Goal: Find specific page/section: Find specific page/section

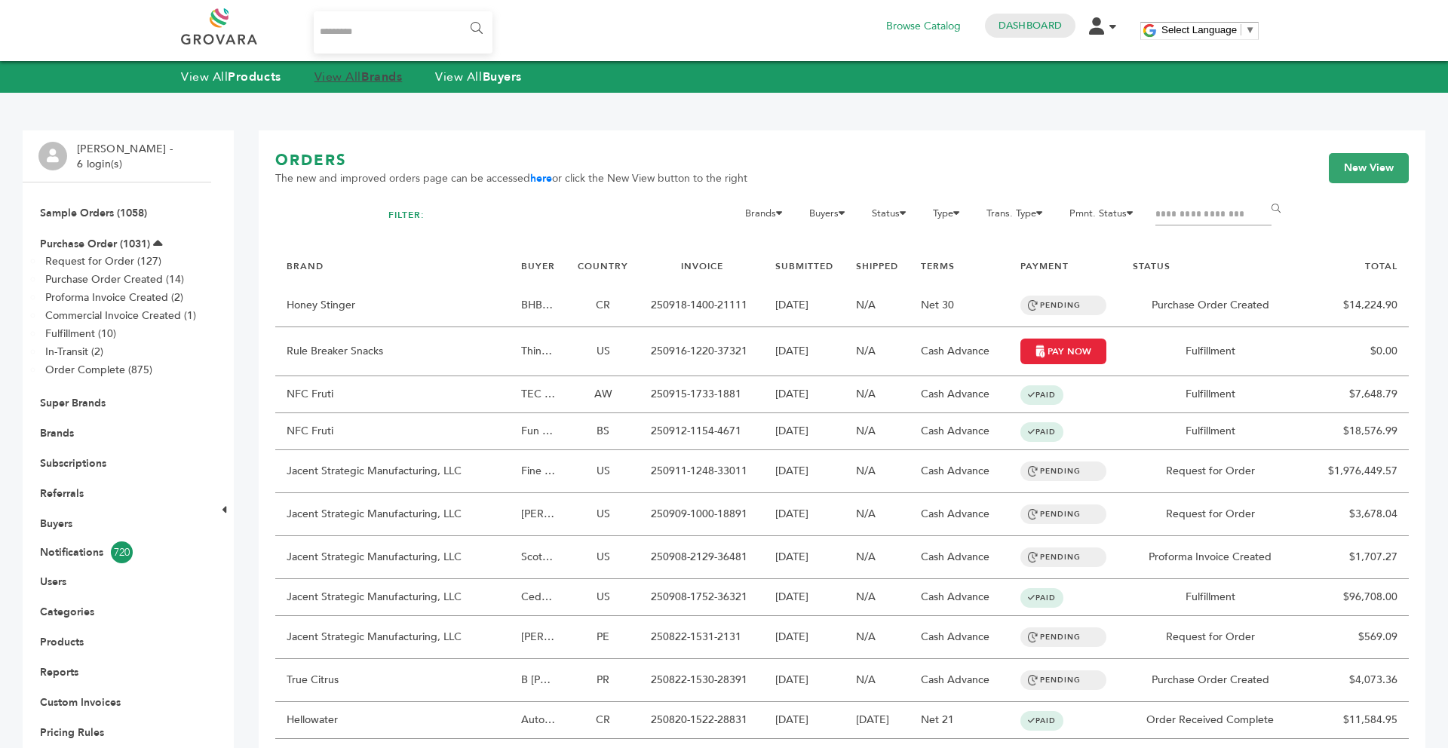
click at [327, 71] on link "View All Brands" at bounding box center [359, 77] width 88 height 17
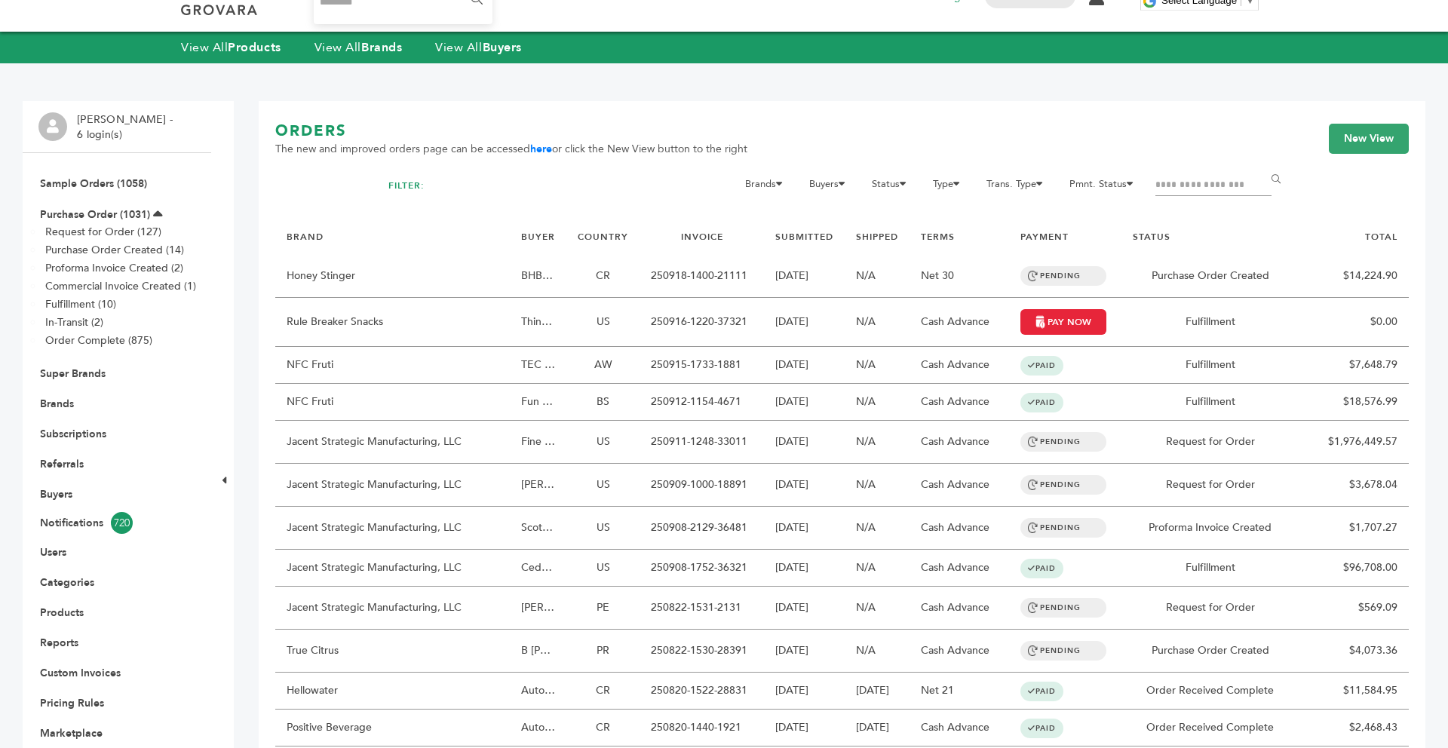
scroll to position [30, 0]
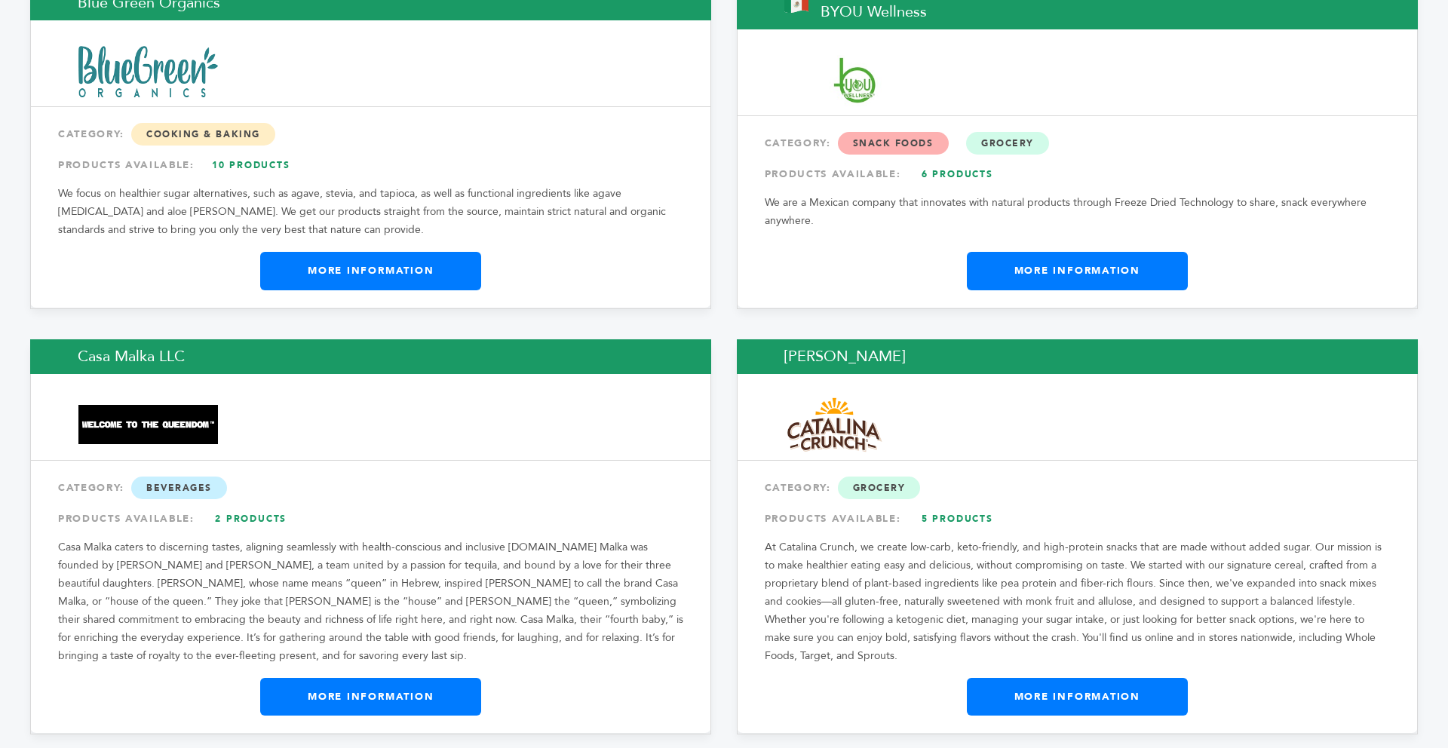
scroll to position [5132, 0]
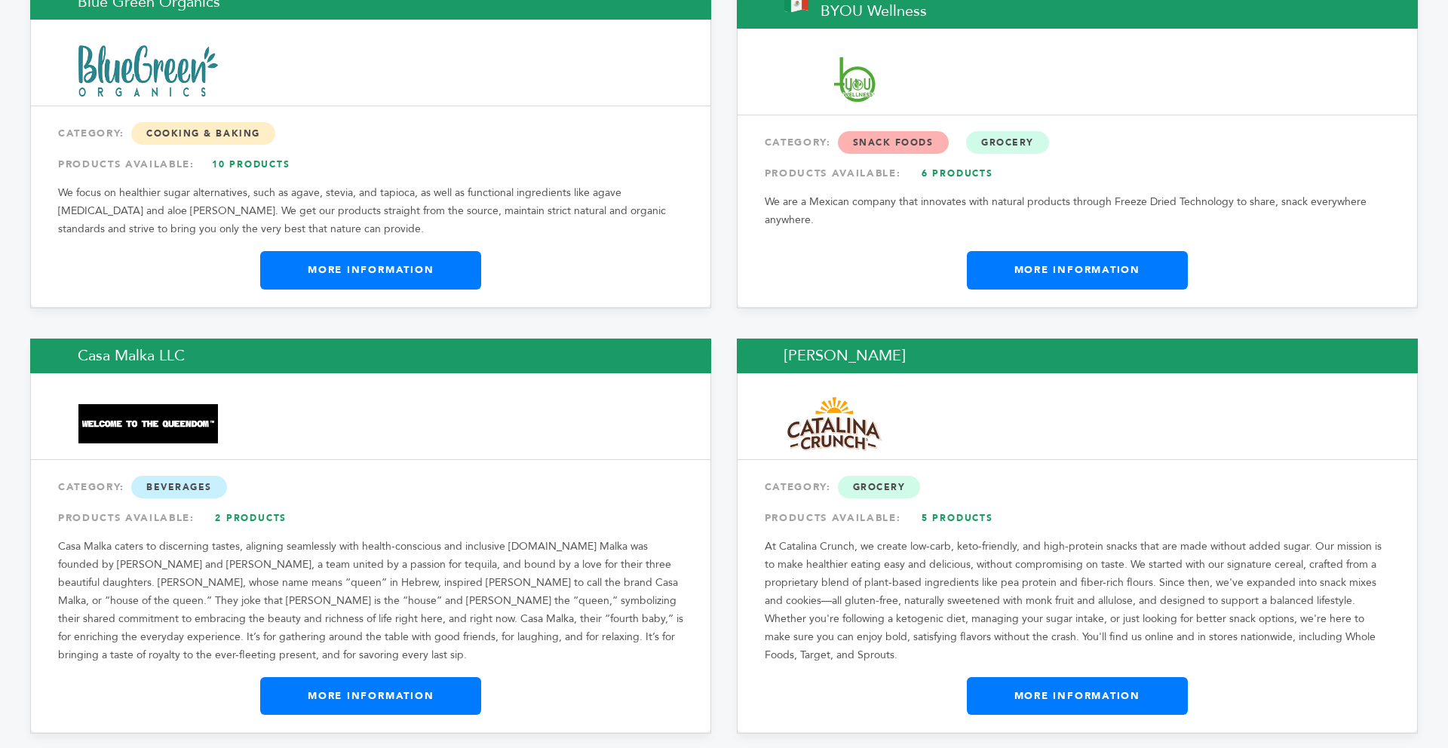
click at [1034, 677] on link "More Information" at bounding box center [1077, 696] width 221 height 38
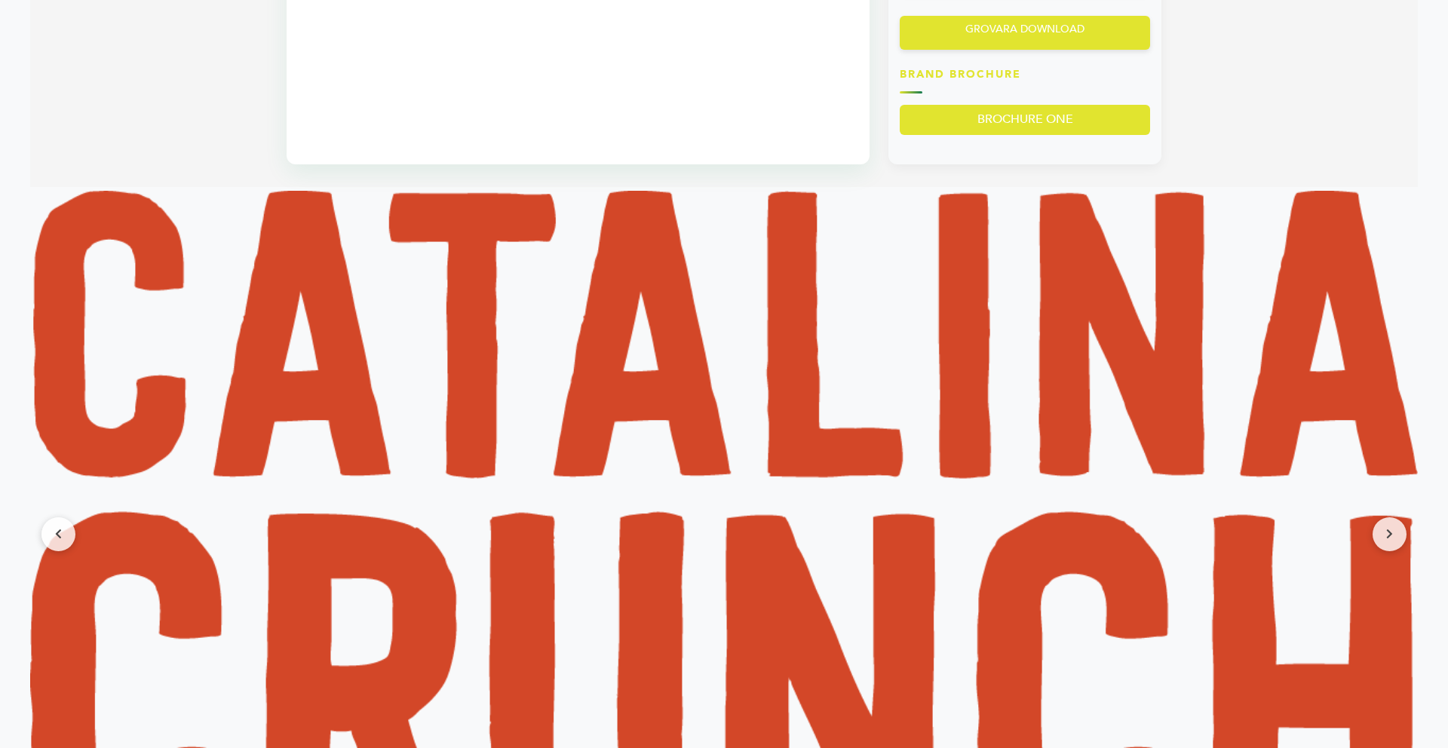
scroll to position [1297, 0]
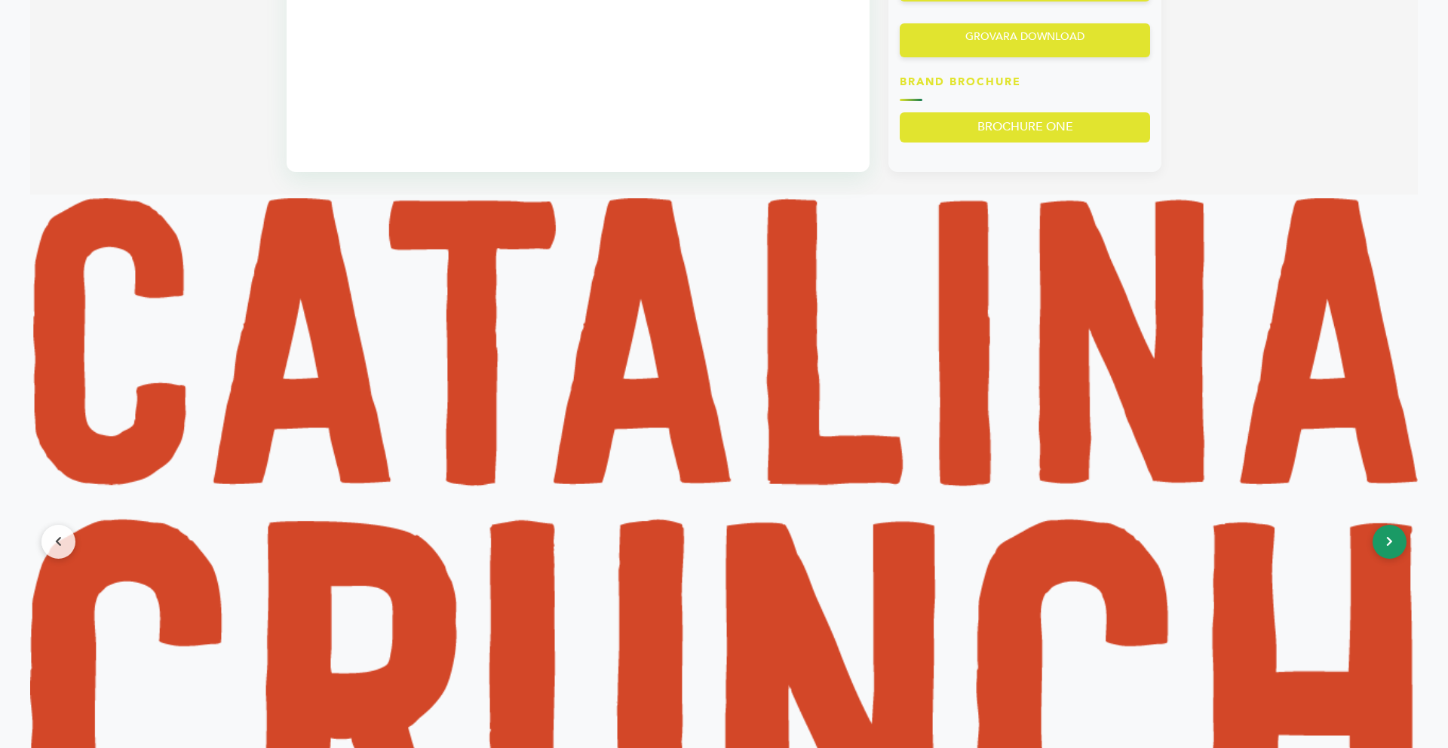
click at [1387, 545] on icon at bounding box center [1389, 541] width 7 height 11
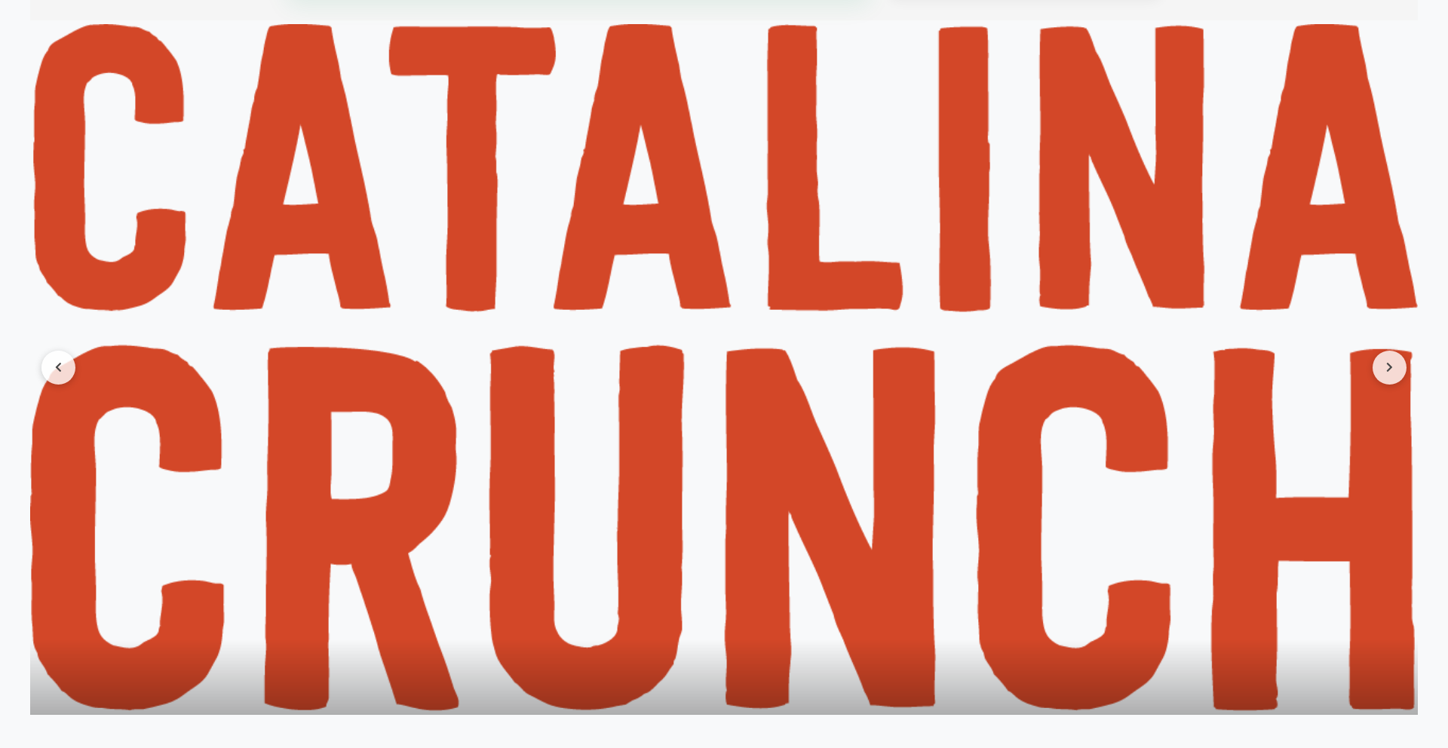
scroll to position [1478, 0]
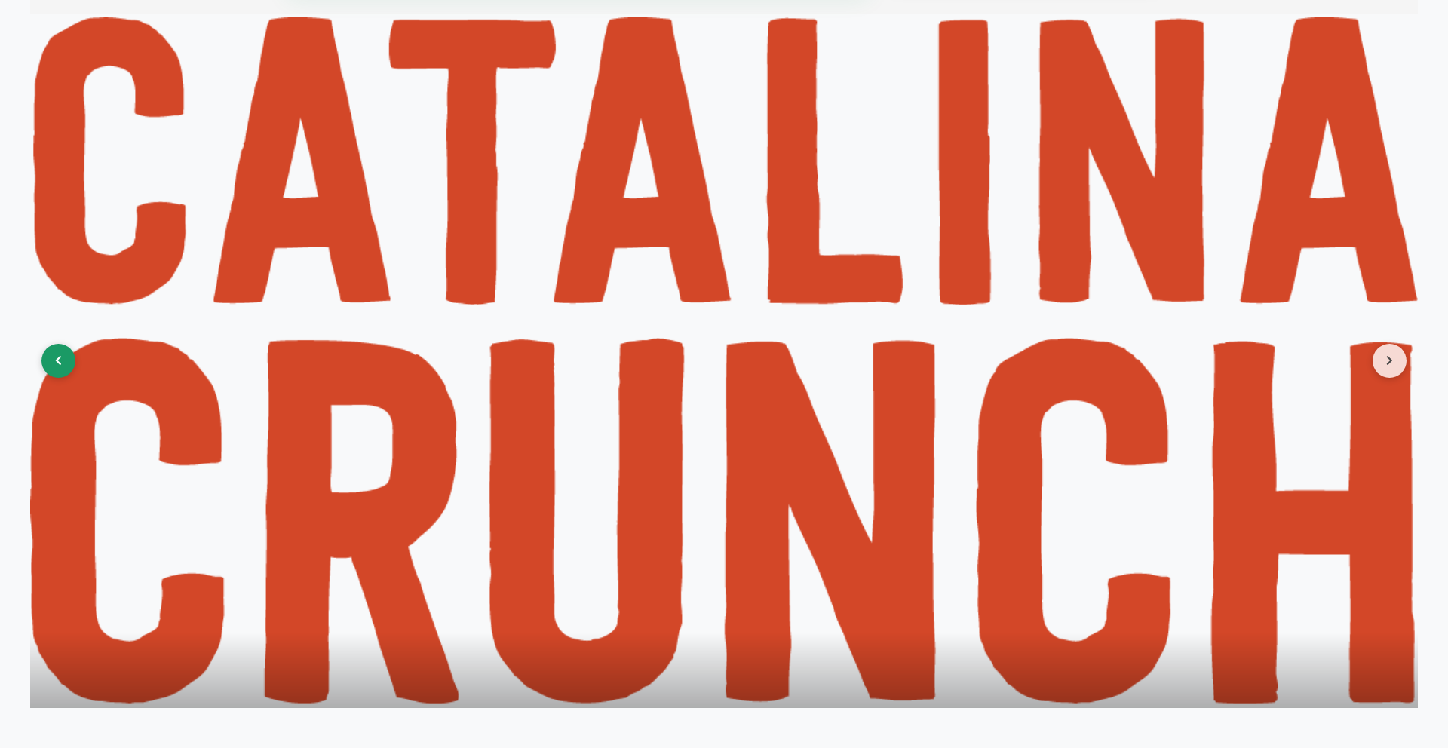
click at [54, 356] on button at bounding box center [58, 361] width 34 height 34
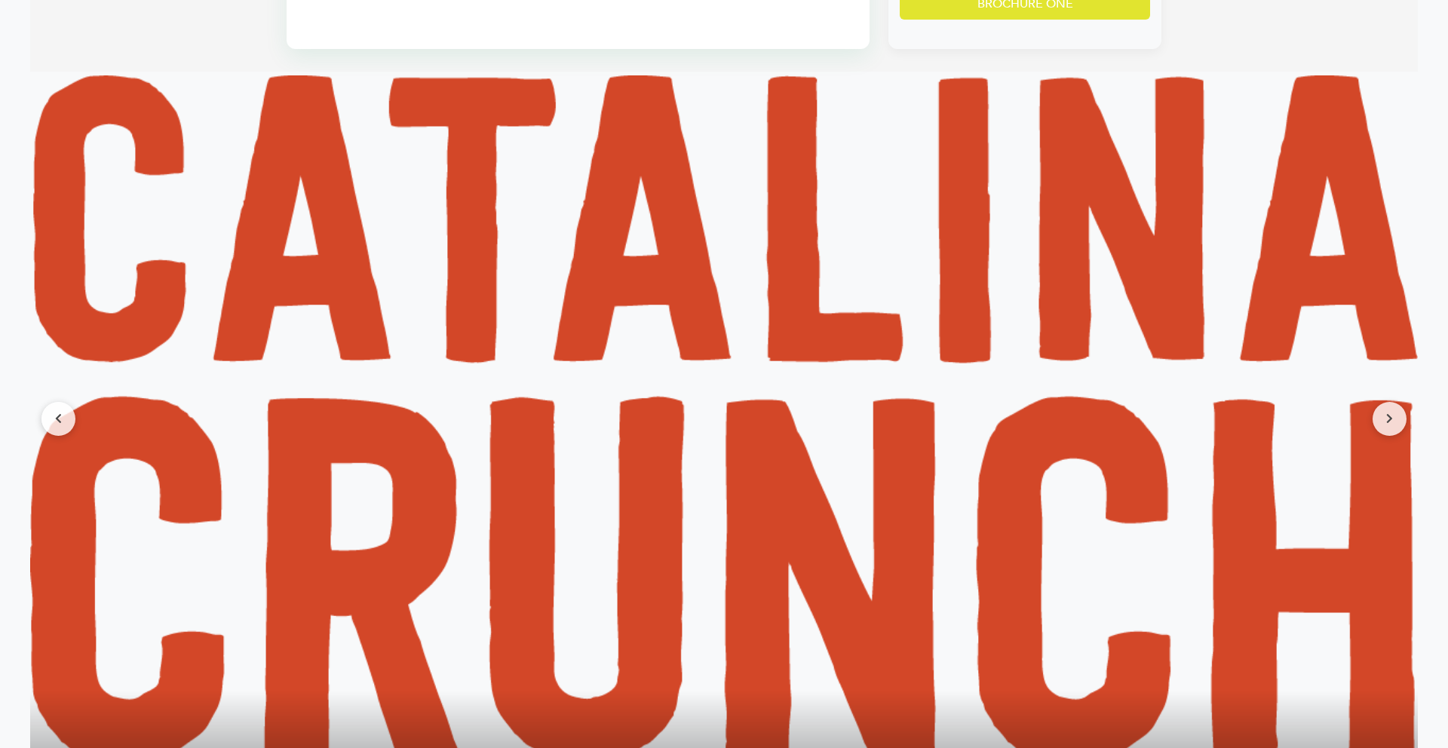
scroll to position [1418, 0]
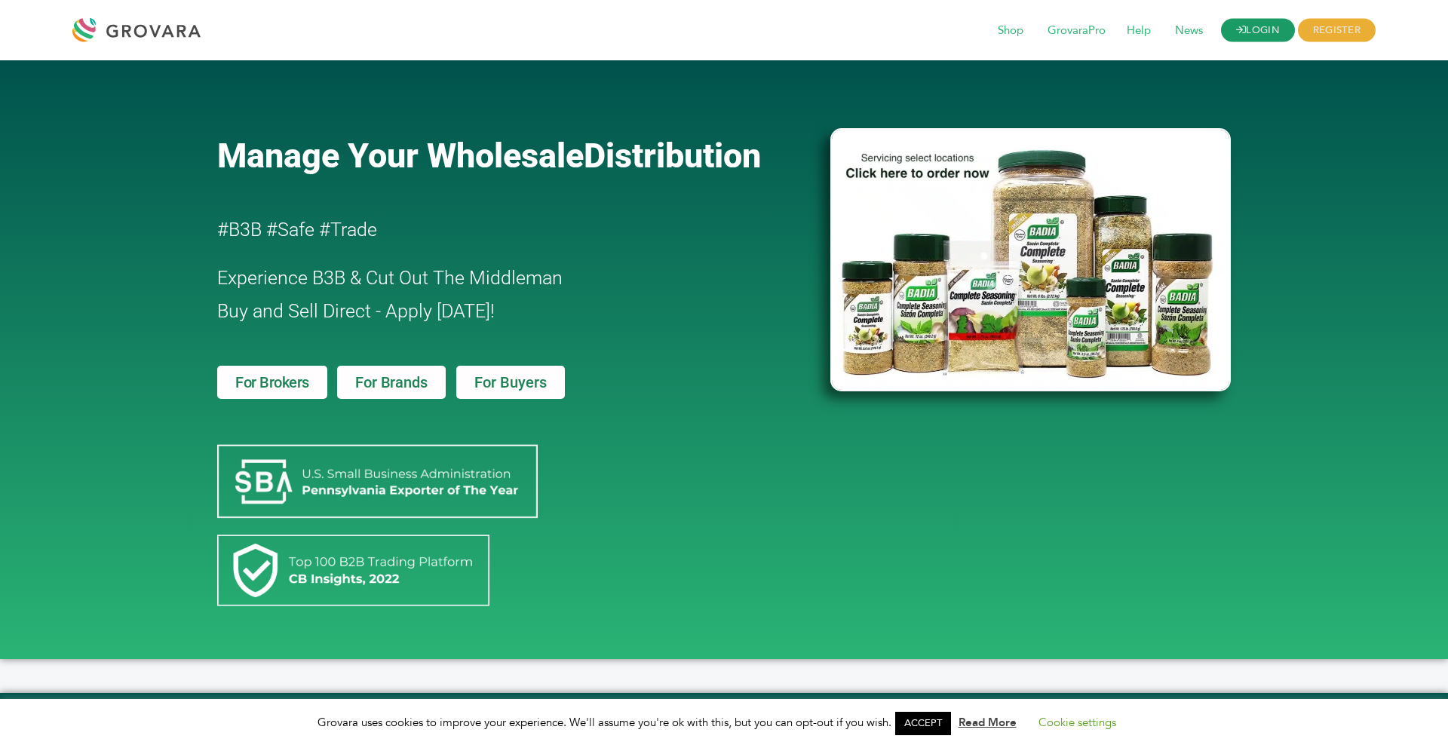
click at [1085, 33] on link "LOGIN" at bounding box center [1258, 30] width 74 height 23
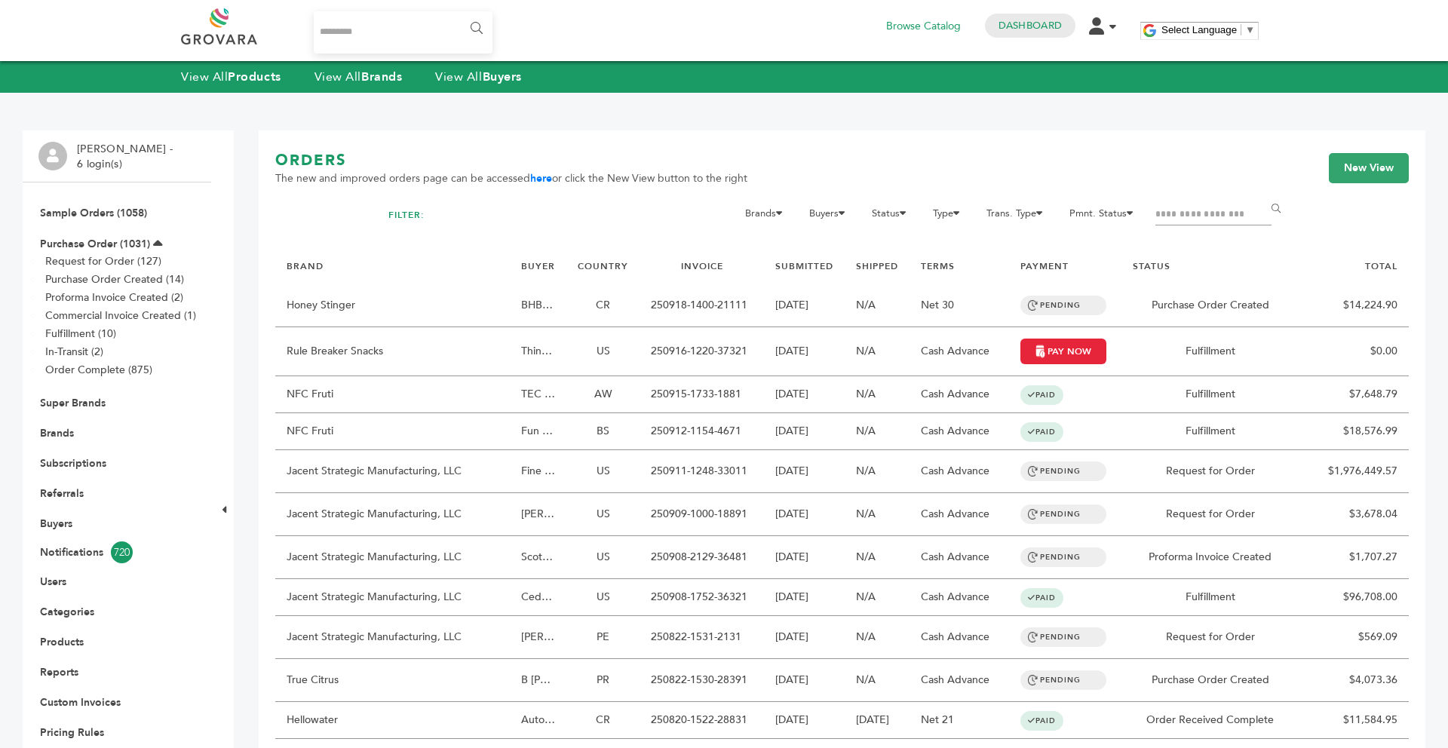
click at [52, 424] on li "Brands" at bounding box center [116, 433] width 157 height 30
click at [52, 439] on link "Brands" at bounding box center [57, 433] width 34 height 14
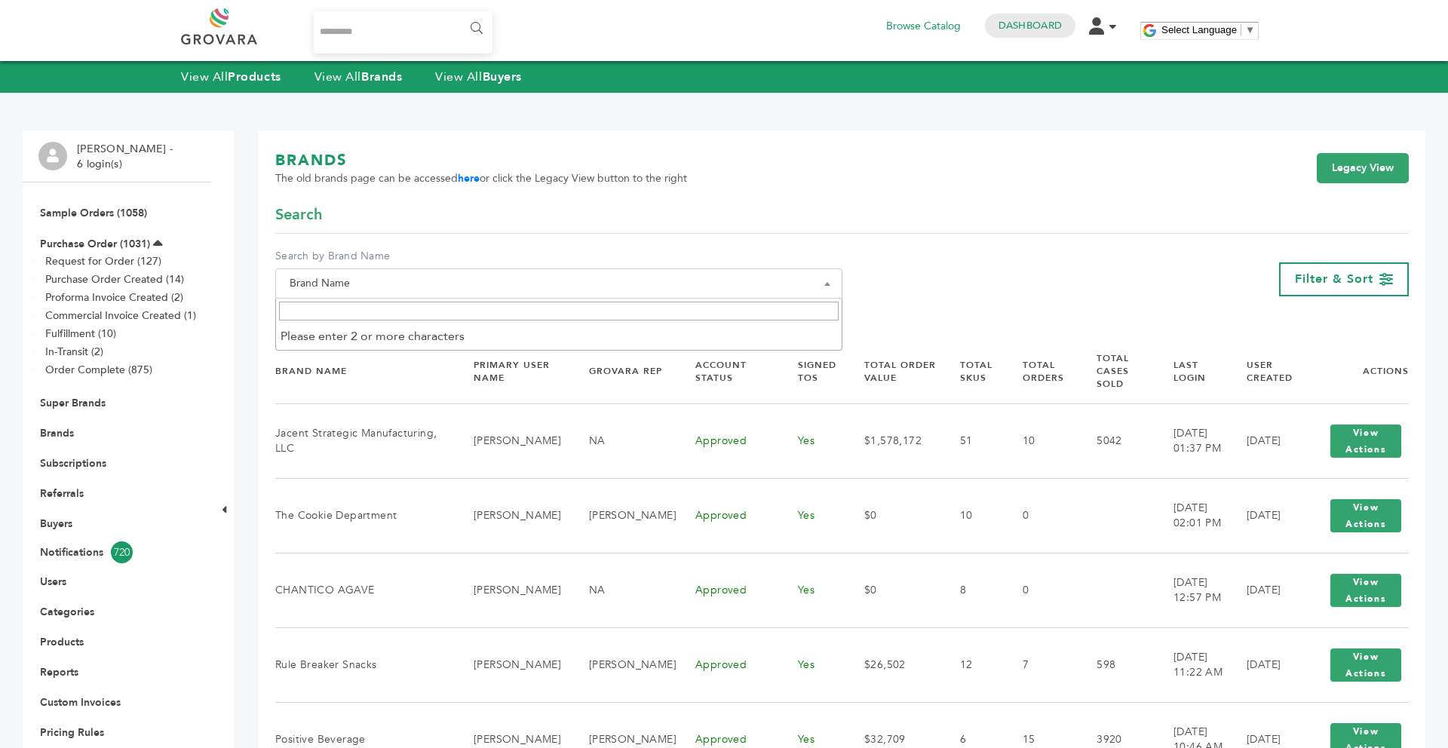
click at [411, 287] on span "Brand Name" at bounding box center [559, 283] width 551 height 21
click at [372, 302] on input "Search" at bounding box center [559, 311] width 560 height 19
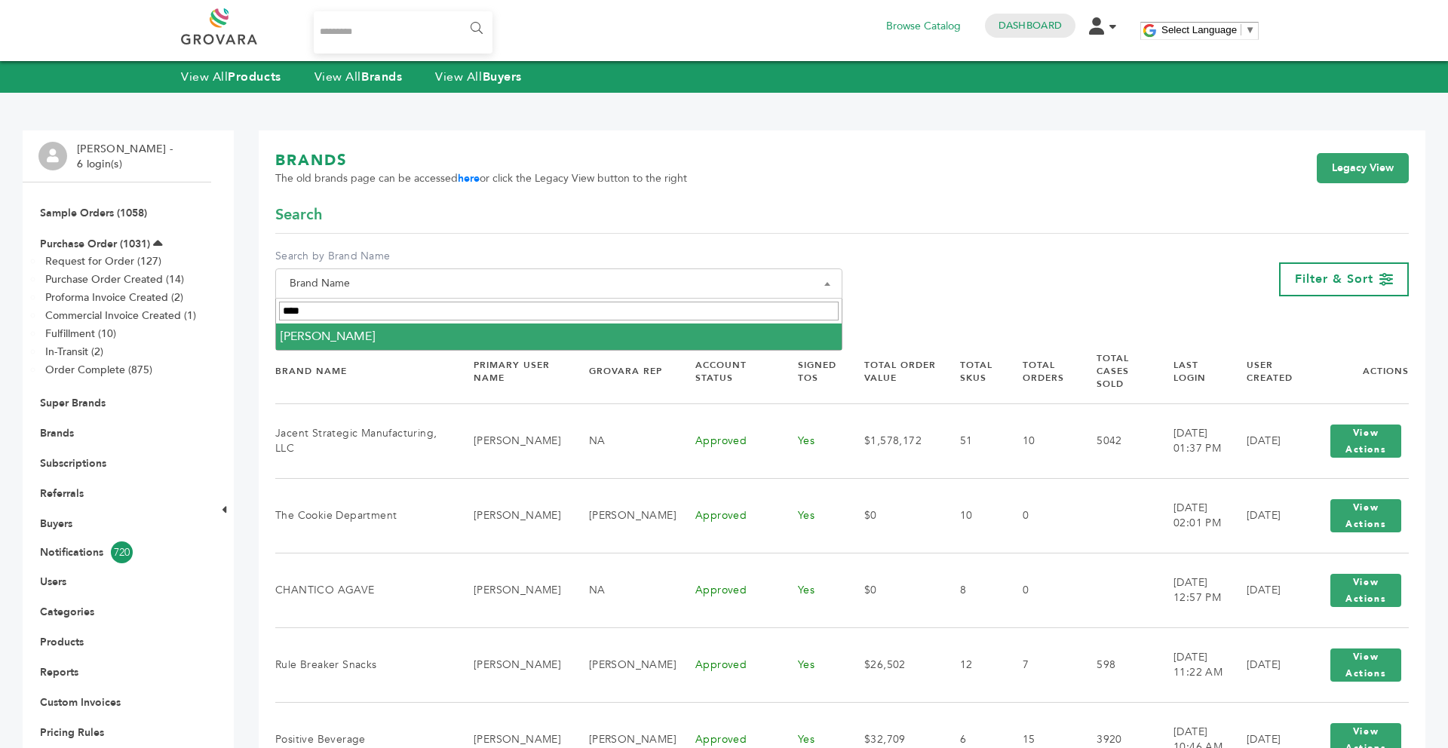
type input "****"
select select "**********"
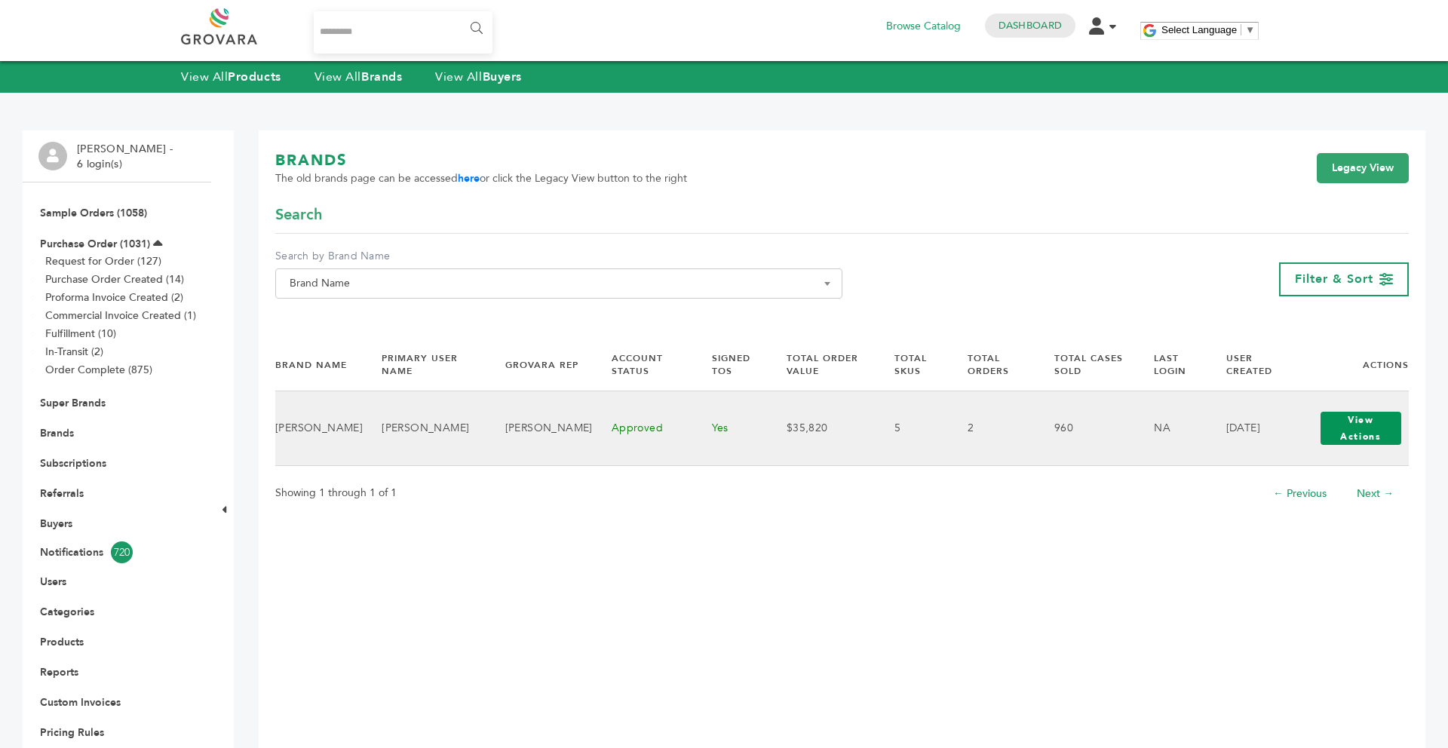
click at [1343, 428] on button "View Actions" at bounding box center [1361, 428] width 81 height 33
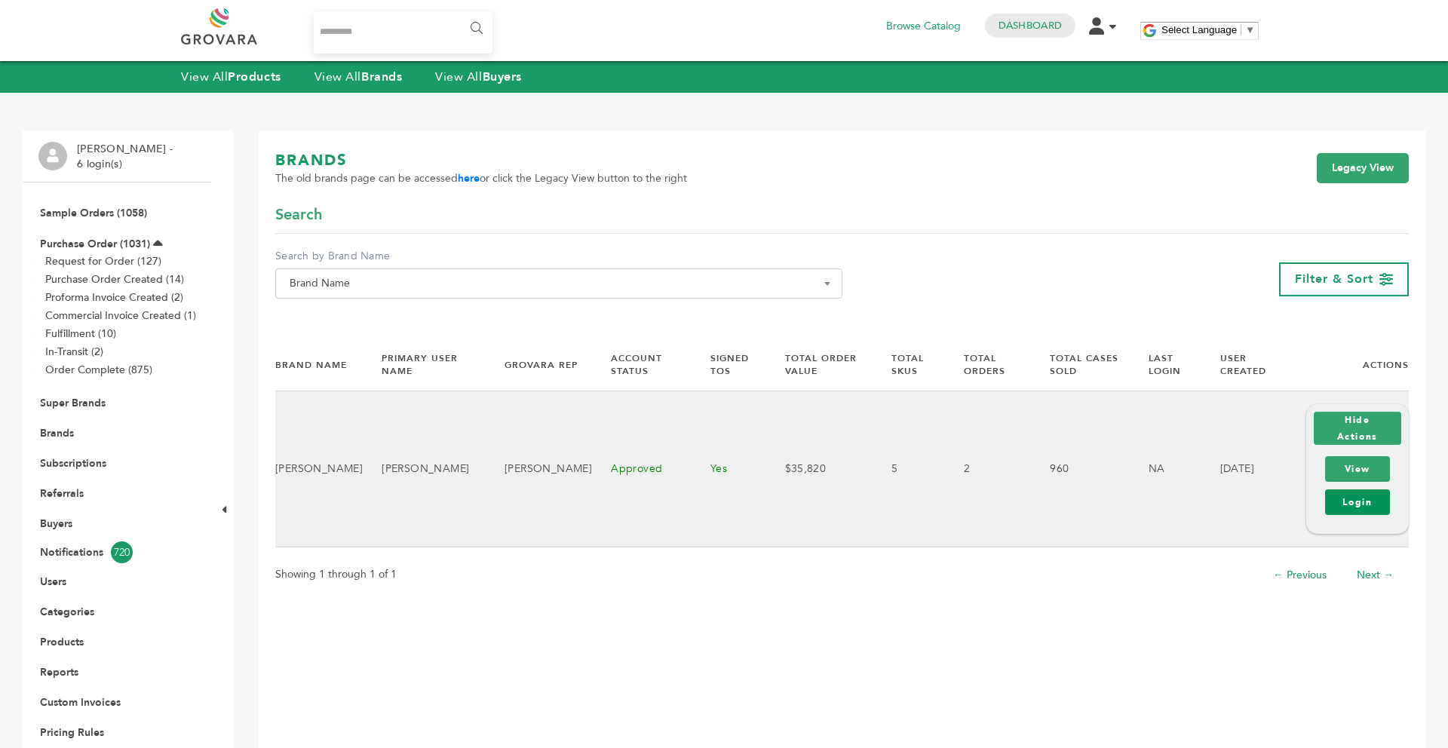
click at [1343, 496] on link "Login" at bounding box center [1357, 502] width 65 height 26
